Goal: Task Accomplishment & Management: Manage account settings

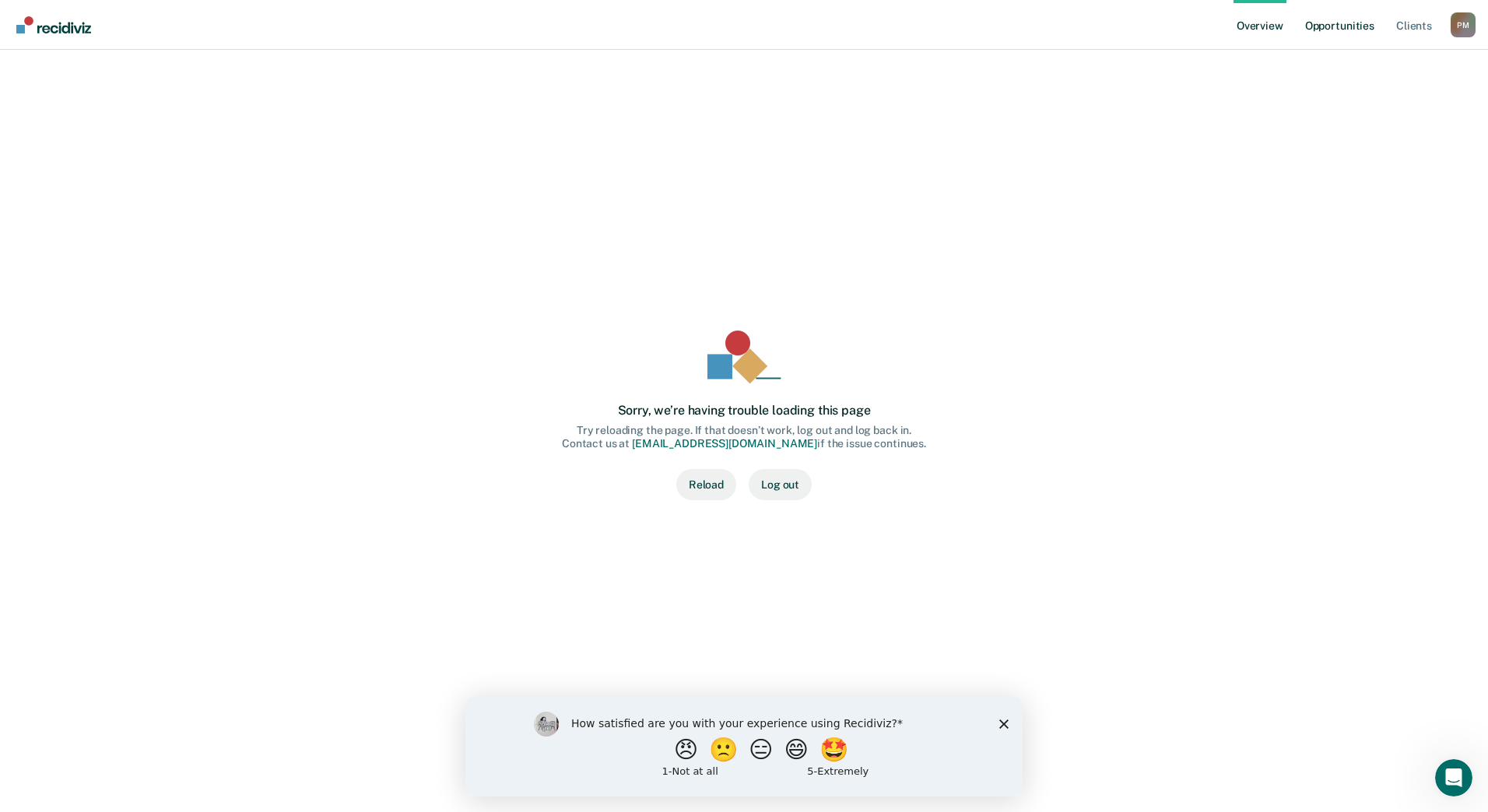
click at [1330, 28] on link "Opportunities" at bounding box center [1339, 25] width 76 height 50
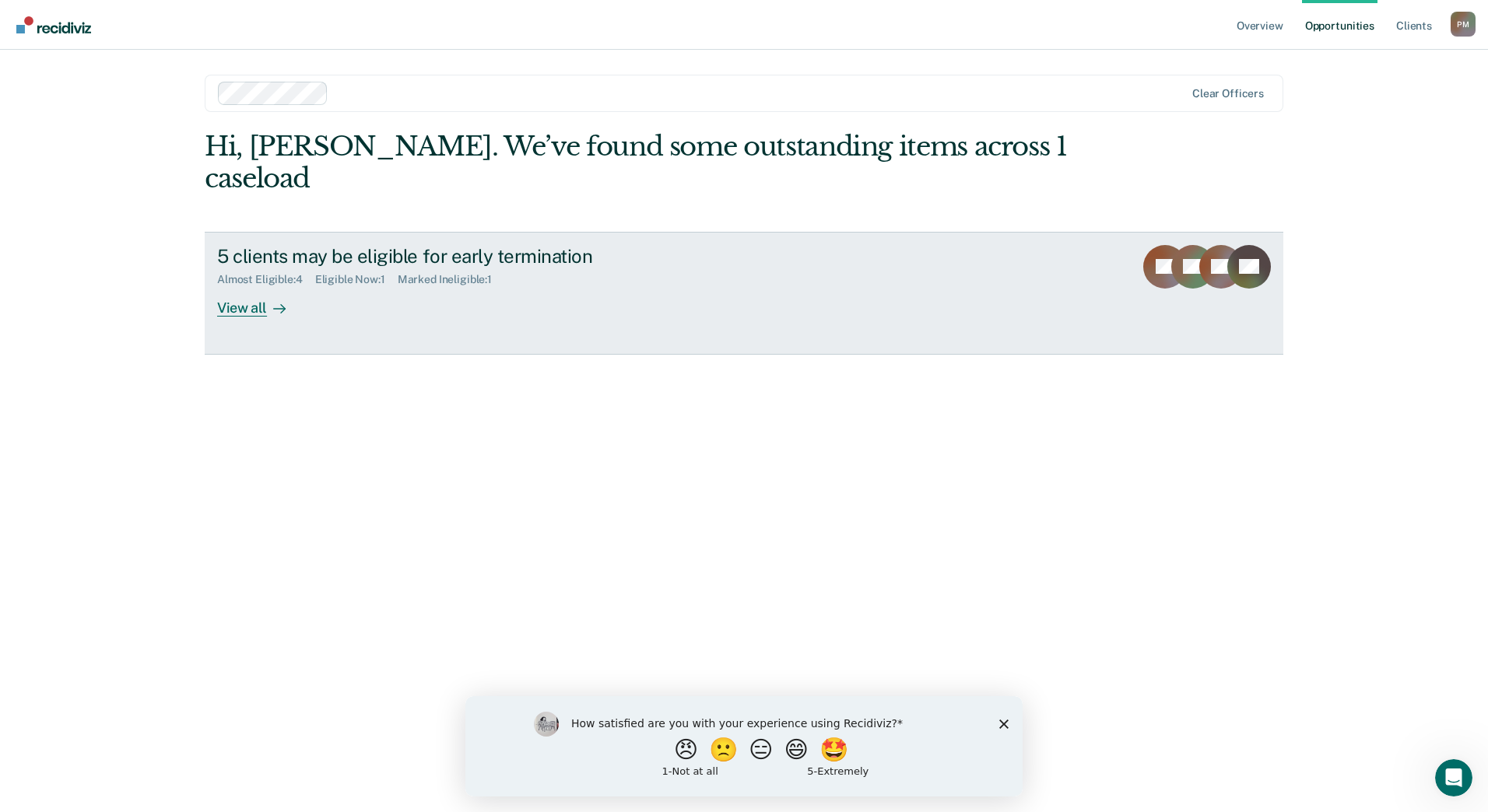
click at [256, 286] on div "View all" at bounding box center [261, 301] width 87 height 31
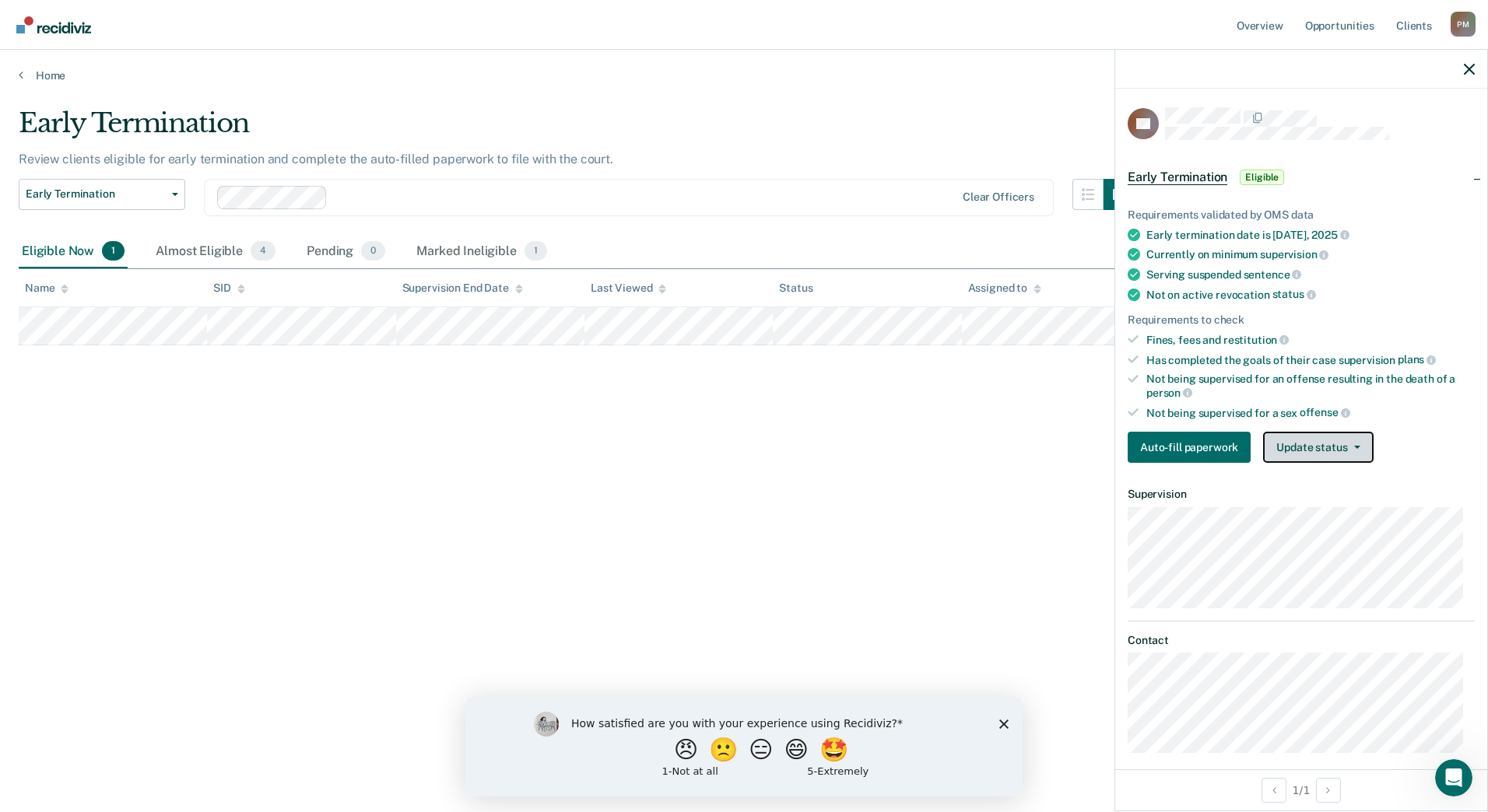
click at [1316, 438] on button "Update status" at bounding box center [1318, 447] width 110 height 32
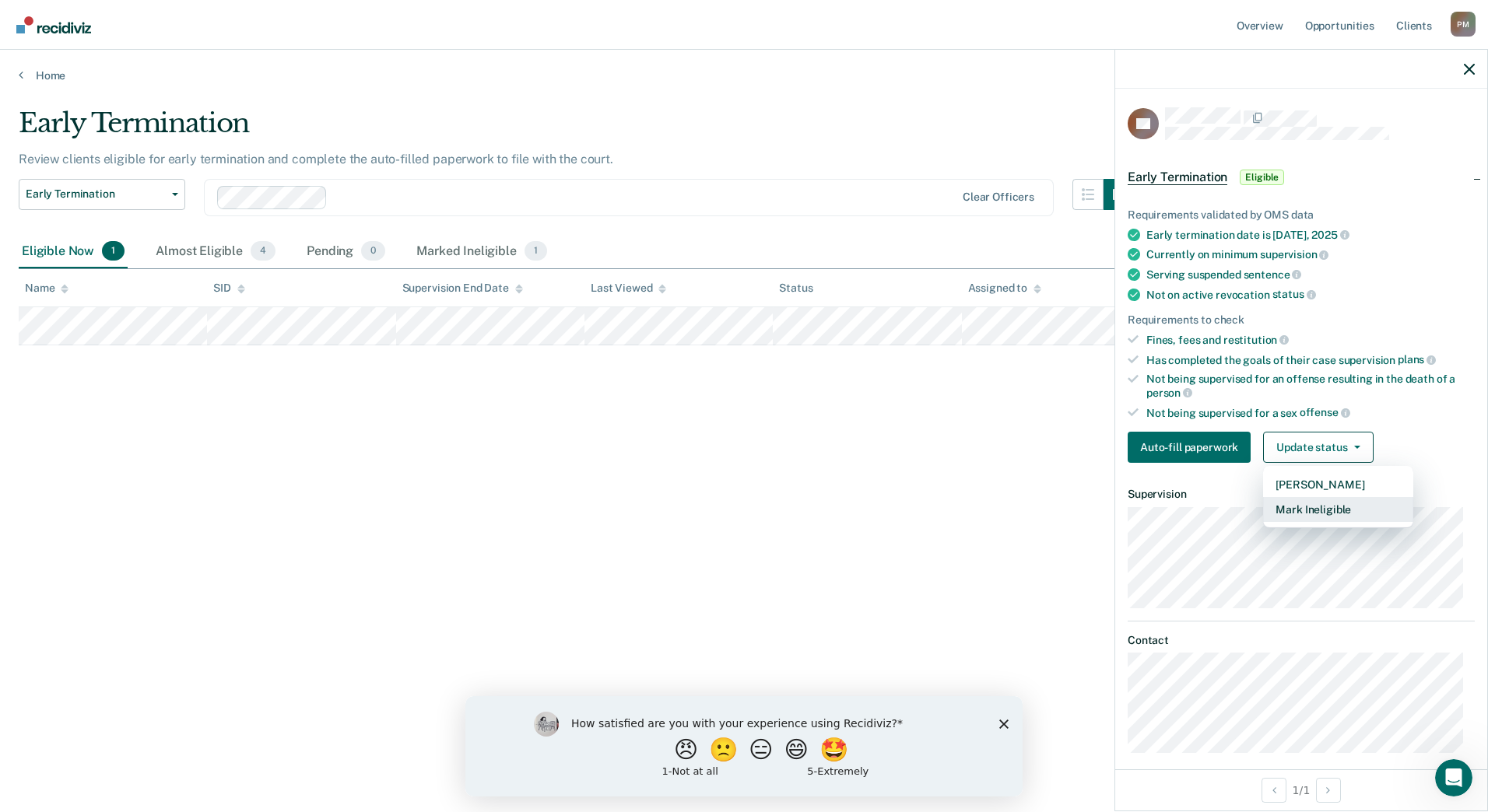
click at [1304, 505] on button "Mark Ineligible" at bounding box center [1338, 509] width 150 height 25
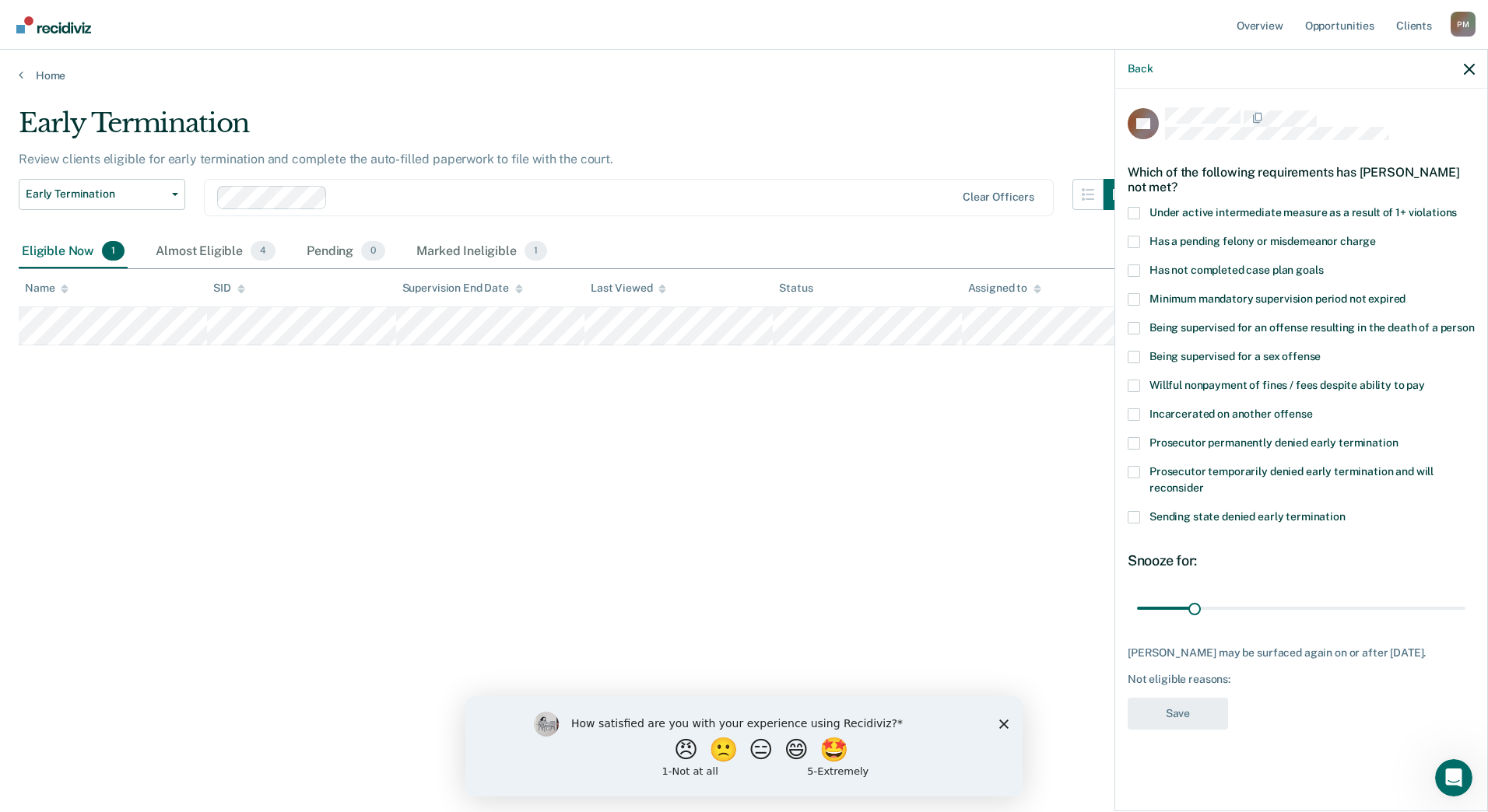
click at [1131, 268] on span at bounding box center [1134, 270] width 12 height 12
click at [1323, 265] on input "Has not completed case plan goals" at bounding box center [1323, 265] width 0 height 0
click at [1136, 354] on span at bounding box center [1134, 357] width 12 height 12
click at [1320, 351] on input "Being supervised for a sex offense" at bounding box center [1320, 351] width 0 height 0
click at [1184, 717] on button "Save" at bounding box center [1178, 713] width 100 height 32
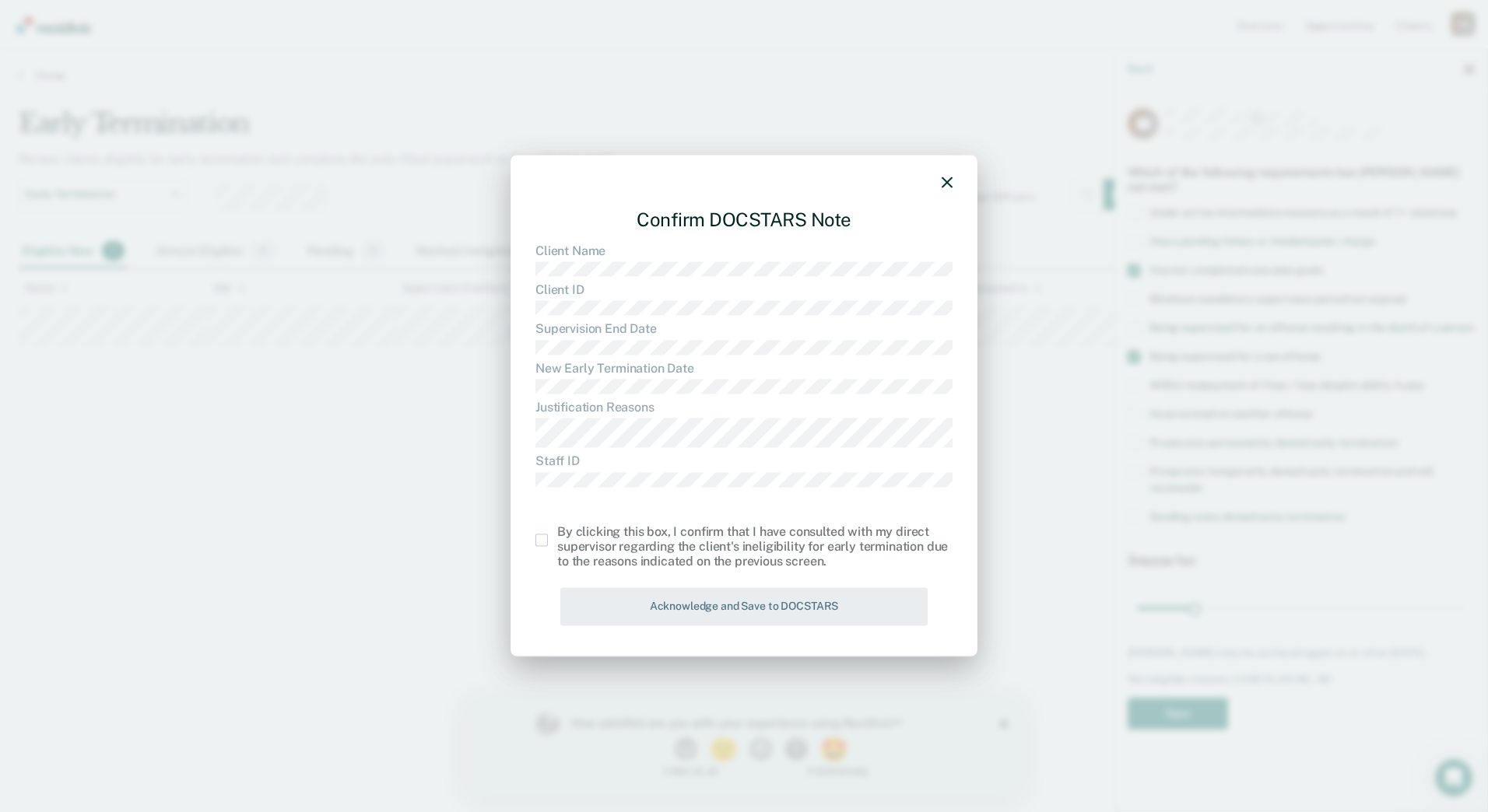
click at [543, 539] on span at bounding box center [541, 540] width 12 height 12
click at [557, 534] on input "checkbox" at bounding box center [557, 534] width 0 height 0
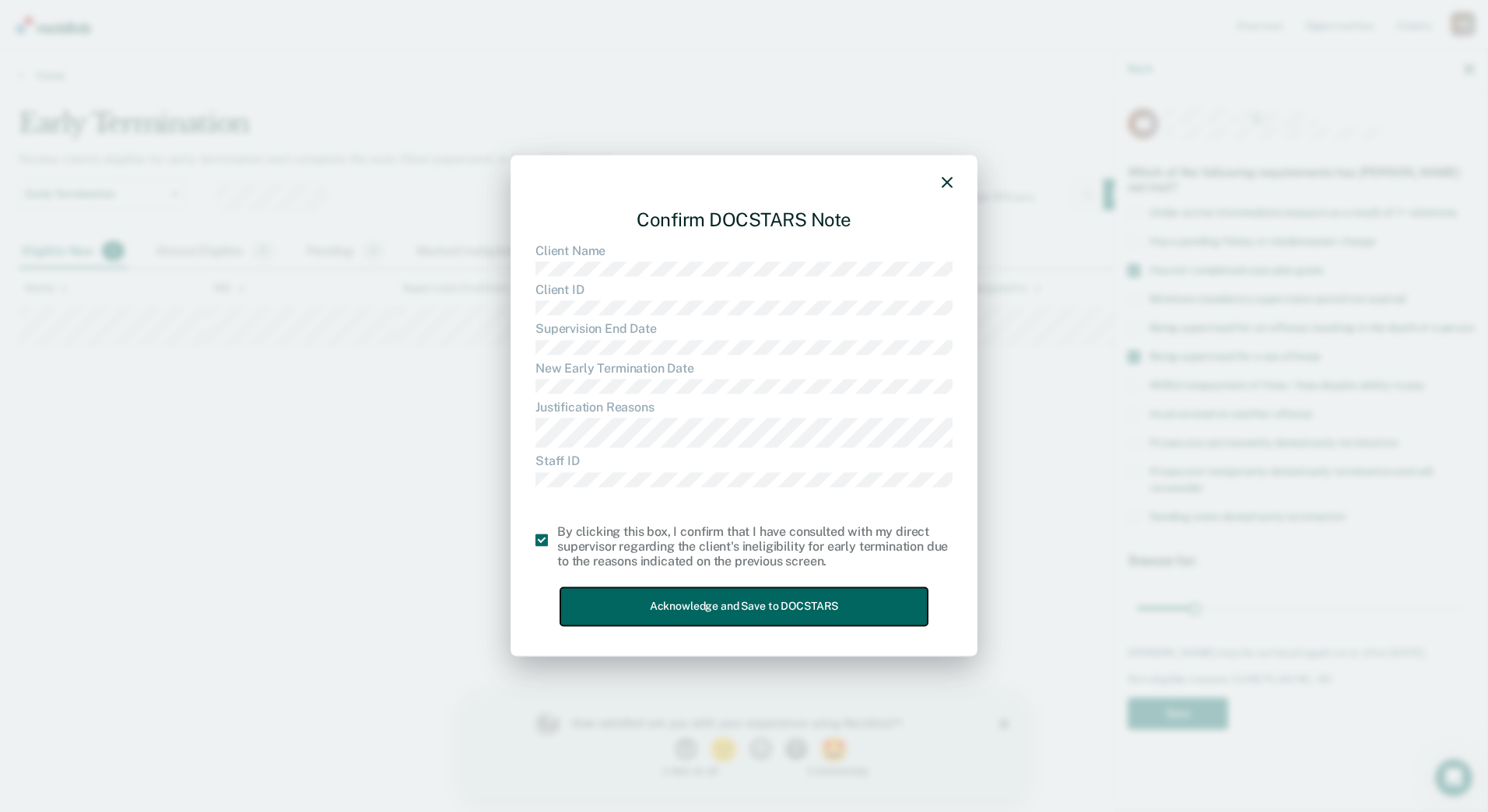
click at [648, 599] on button "Acknowledge and Save to DOCSTARS" at bounding box center [744, 607] width 368 height 38
